Goal: Task Accomplishment & Management: Complete application form

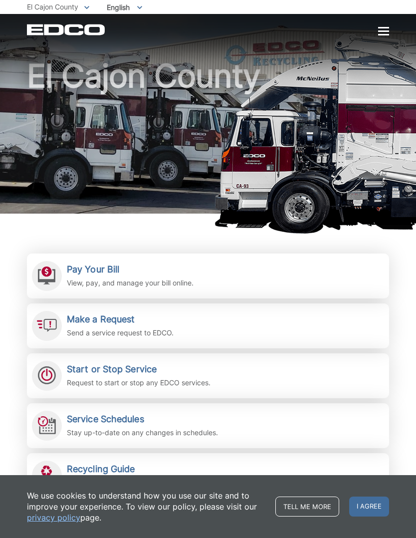
scroll to position [25, 0]
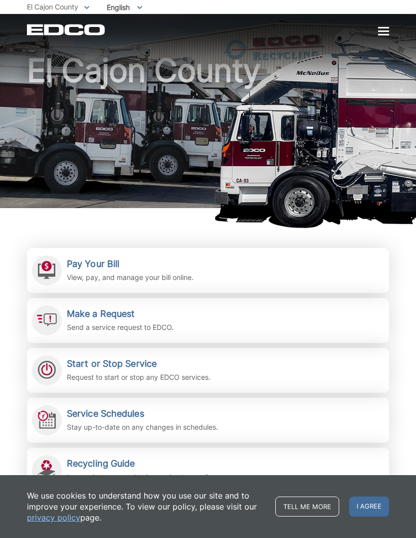
click at [309, 368] on span "Start or Stop Service Request to start or stop any EDCO services." at bounding box center [208, 370] width 362 height 45
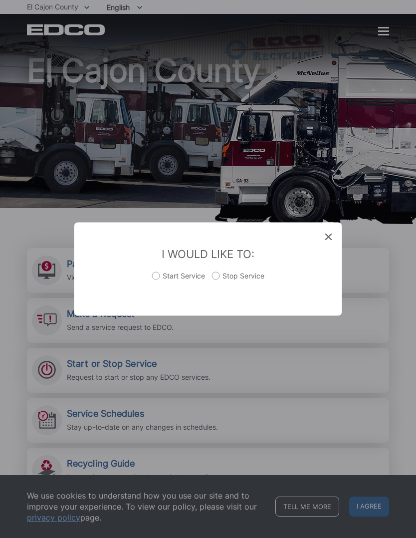
click at [219, 275] on label "Stop Service" at bounding box center [238, 281] width 52 height 20
radio input "true"
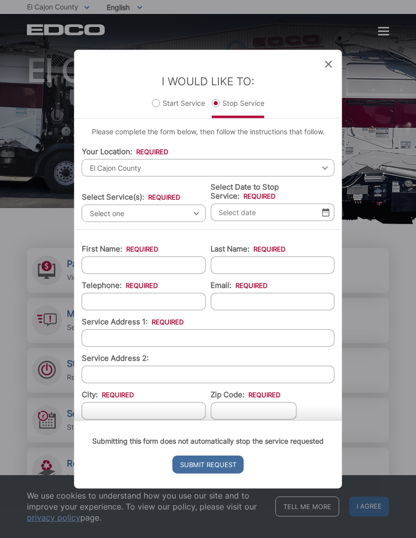
click at [197, 208] on span "Select one" at bounding box center [144, 213] width 124 height 17
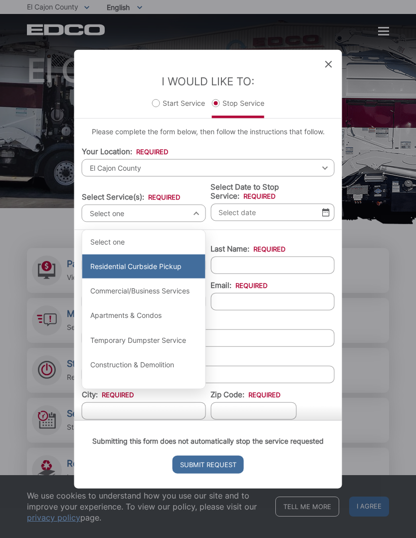
click at [175, 262] on div "Residential Curbside Pickup" at bounding box center [143, 266] width 123 height 24
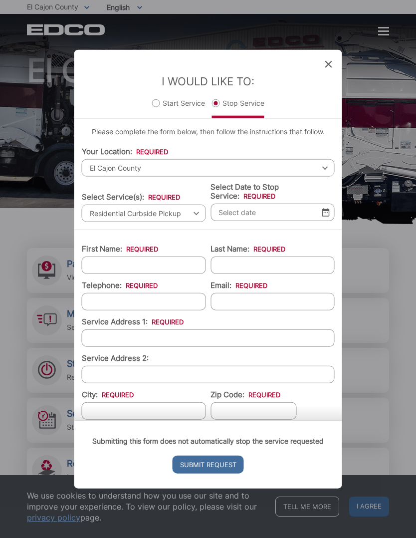
click at [287, 204] on input "Select Date to Stop Service: *" at bounding box center [272, 212] width 124 height 17
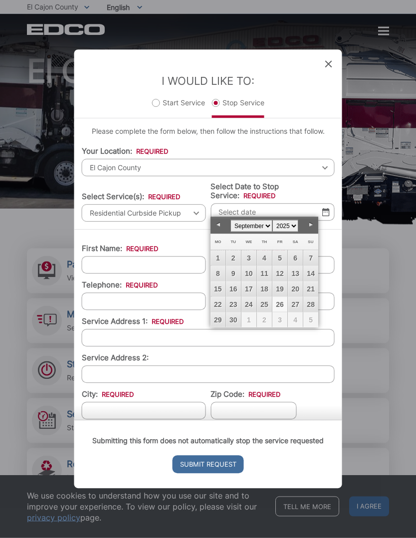
click at [284, 303] on link "26" at bounding box center [279, 304] width 15 height 15
type input "[DATE]"
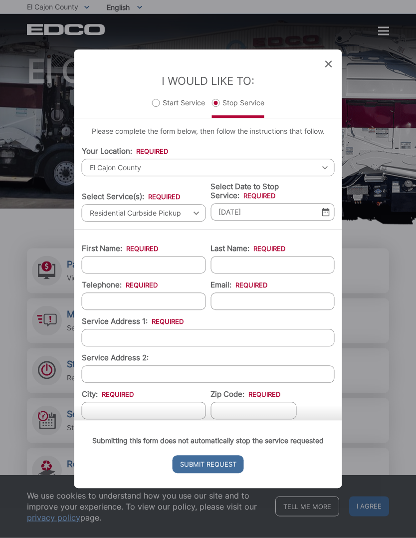
click at [331, 205] on input "[DATE]" at bounding box center [272, 212] width 124 height 17
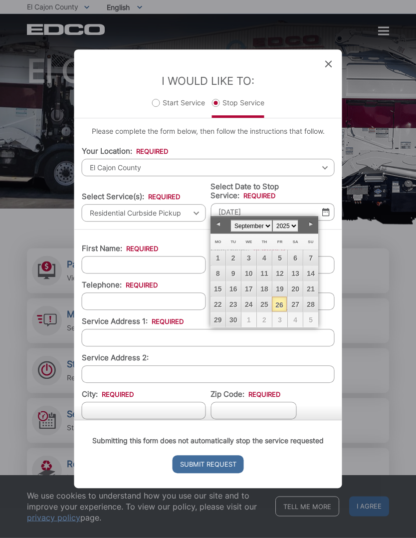
click at [386, 268] on div "Entry Status None In Progress Completed None None In Progress Completed I Would…" at bounding box center [208, 269] width 416 height 538
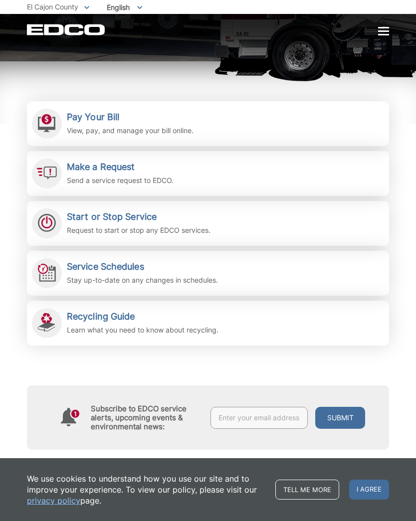
scroll to position [174, 0]
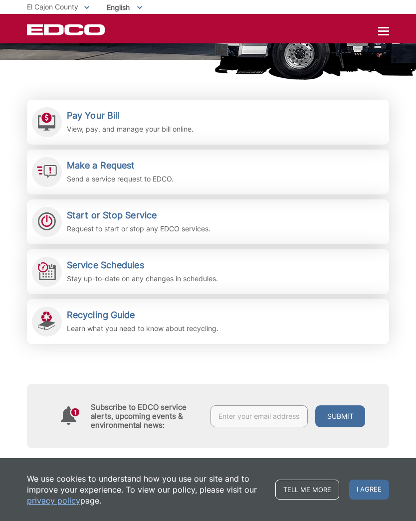
click at [358, 500] on span "I agree" at bounding box center [369, 490] width 40 height 20
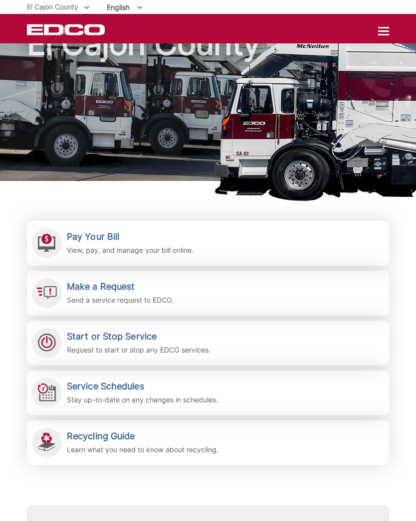
scroll to position [0, 0]
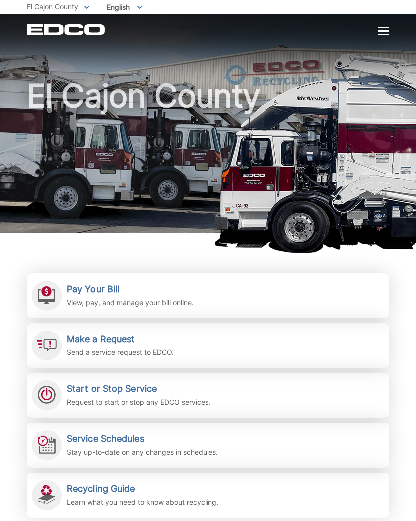
click at [388, 32] on div at bounding box center [383, 30] width 11 height 1
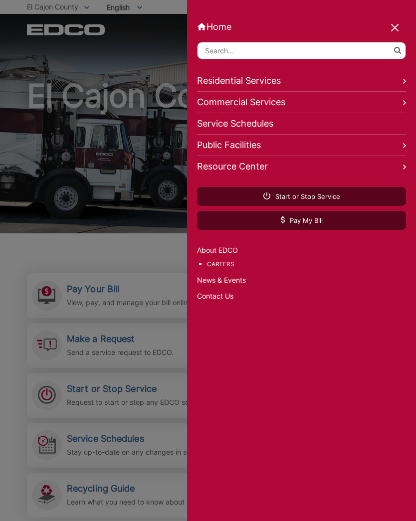
click at [227, 302] on link "Contact Us" at bounding box center [301, 296] width 209 height 11
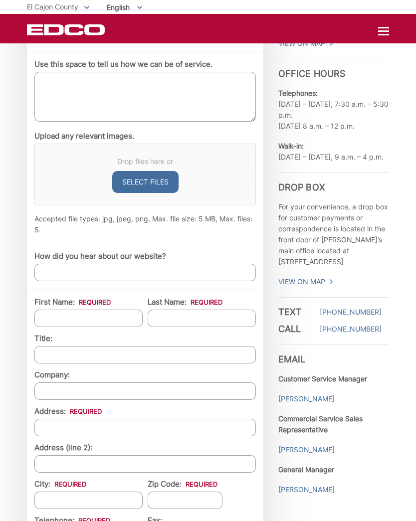
scroll to position [588, 0]
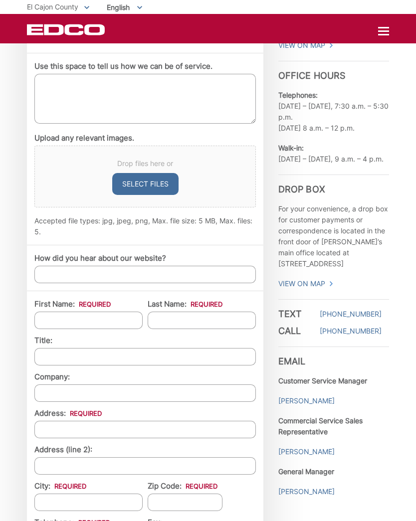
click at [416, 486] on div "EDCO keeps your response strictly confidential. We do not provide it to any out…" at bounding box center [208, 206] width 416 height 1339
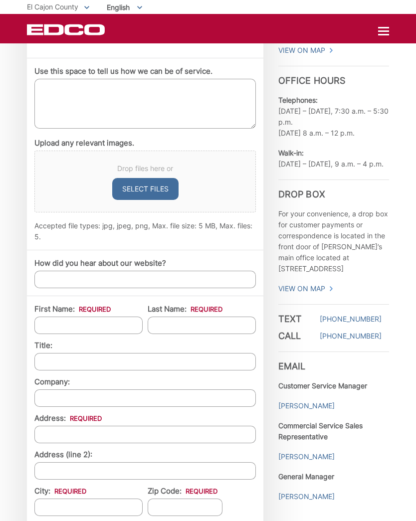
scroll to position [572, 0]
